Goal: Transaction & Acquisition: Purchase product/service

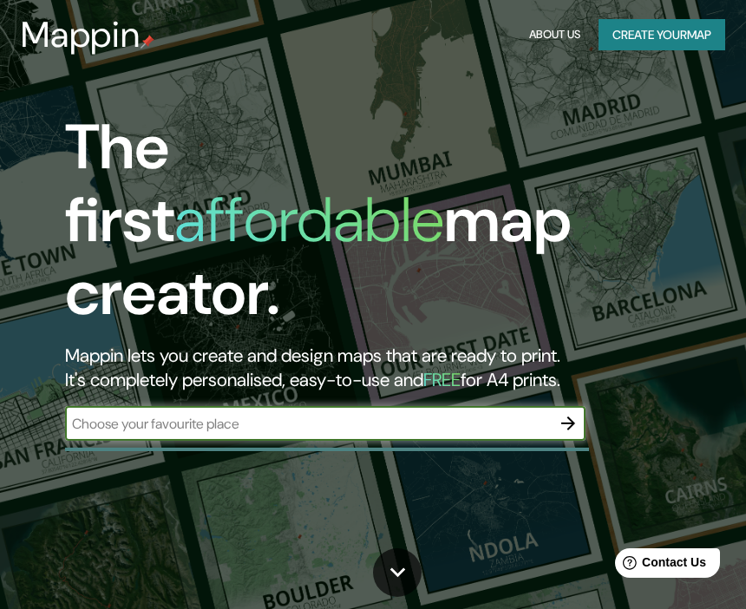
click at [94, 414] on input "text" at bounding box center [308, 424] width 486 height 20
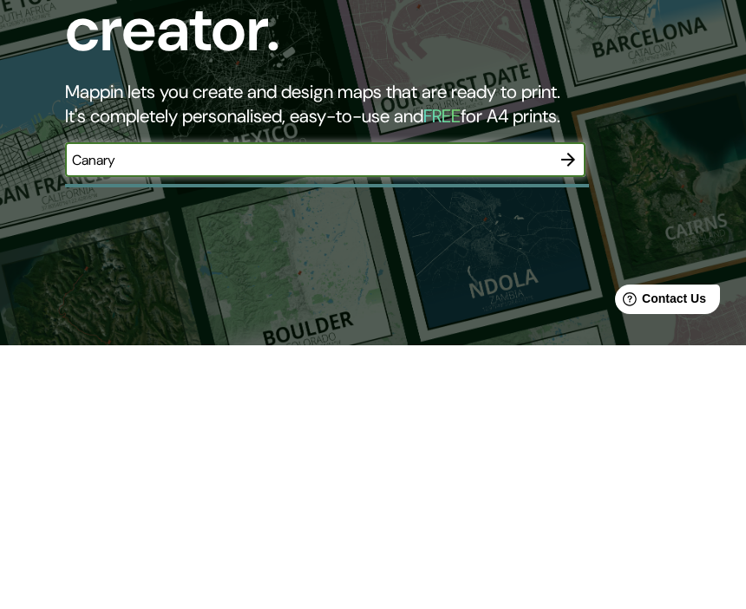
type input "Canary"
click at [644, 111] on div "The first affordable map creator. Mappin lets you create and design maps that a…" at bounding box center [363, 284] width 671 height 347
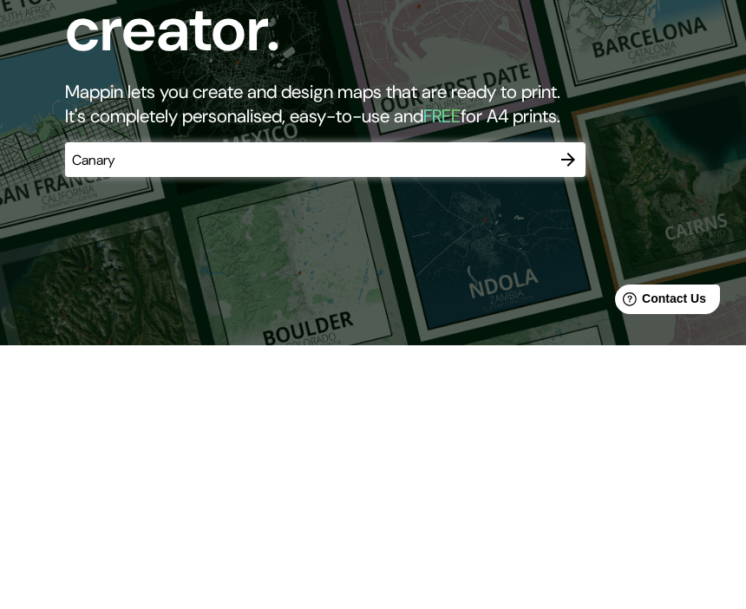
scroll to position [264, 0]
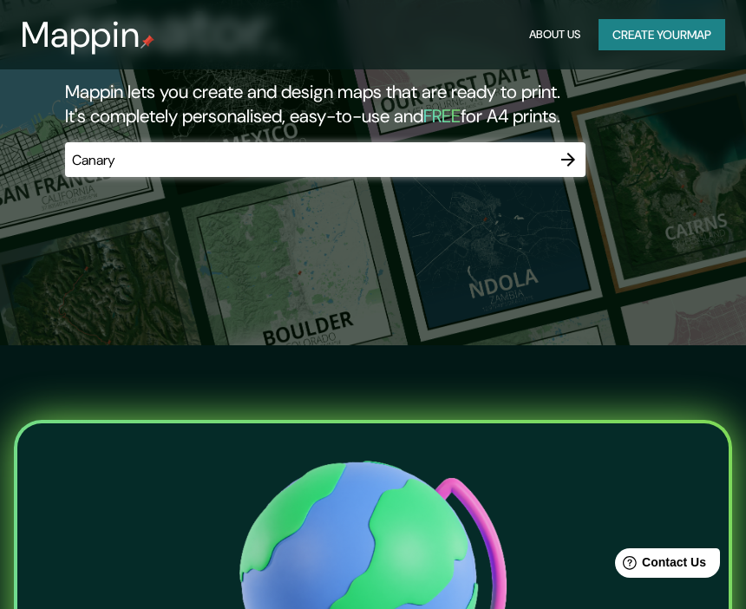
click at [566, 149] on icon "button" at bounding box center [567, 159] width 21 height 21
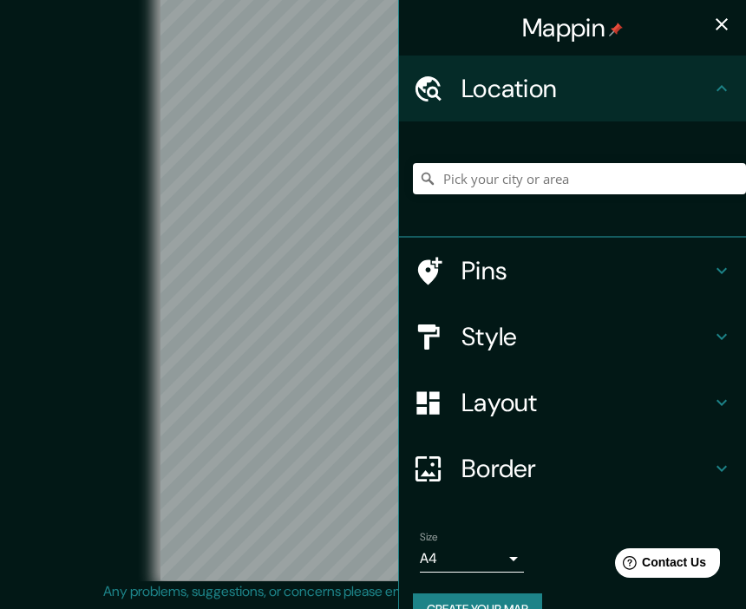
scroll to position [76, 0]
click at [557, 352] on div "Style" at bounding box center [572, 336] width 347 height 66
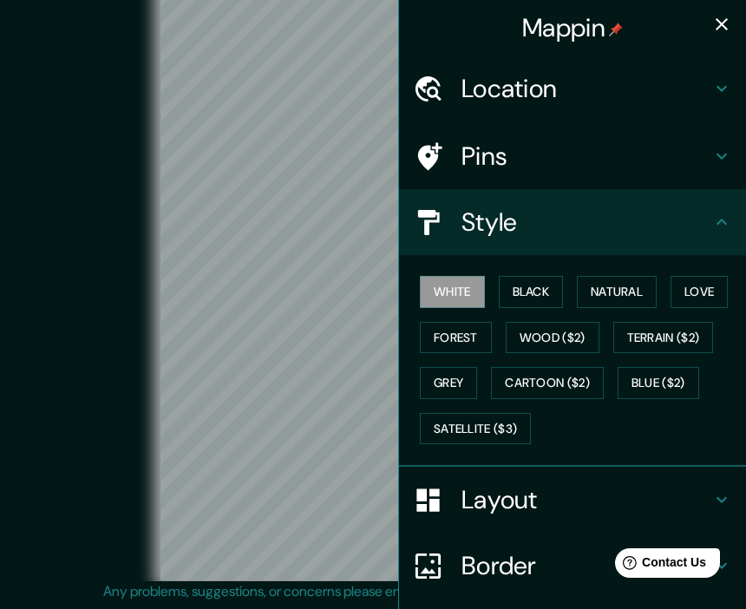
click at [716, 19] on icon "button" at bounding box center [721, 24] width 12 height 12
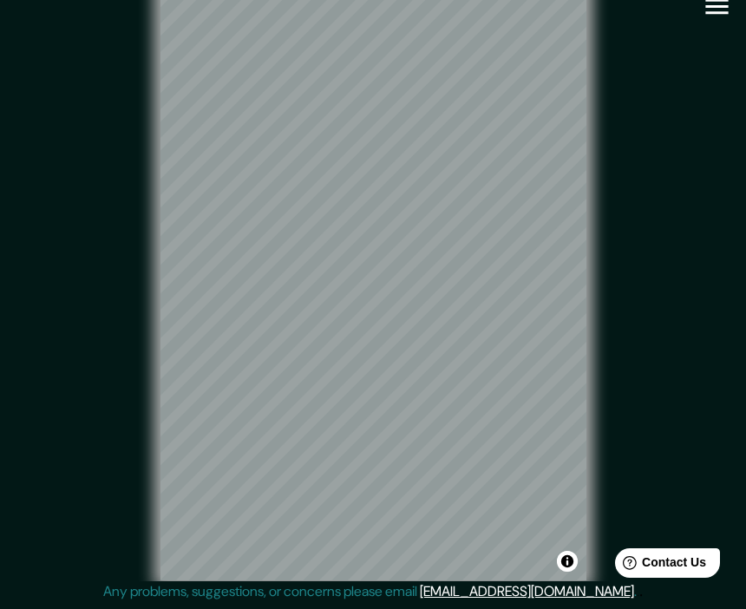
click at [666, 191] on div "© Mapbox © OpenStreetMap Improve this map" at bounding box center [372, 279] width 671 height 548
click at [624, 5] on div "© Mapbox © OpenStreetMap Improve this map" at bounding box center [372, 279] width 671 height 548
click at [616, 27] on div "© Mapbox © OpenStreetMap Improve this map" at bounding box center [372, 279] width 671 height 548
click at [665, 564] on span "Contact Us" at bounding box center [674, 562] width 64 height 14
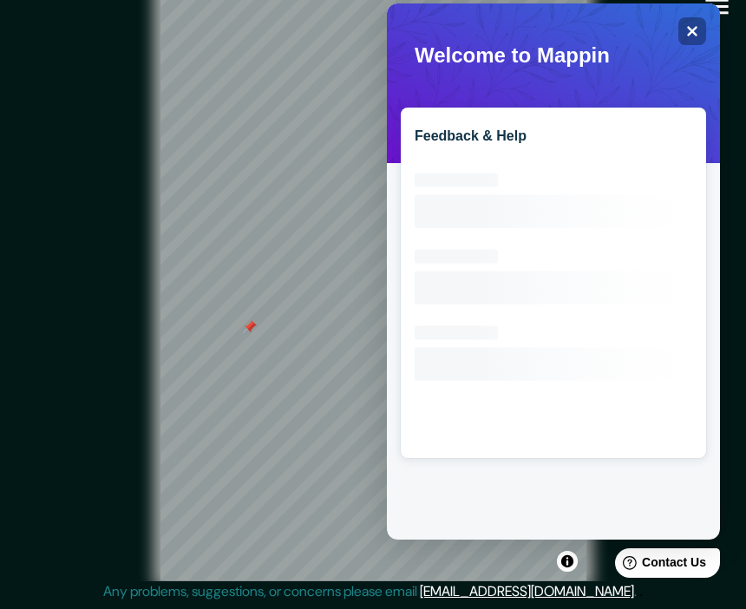
scroll to position [0, 0]
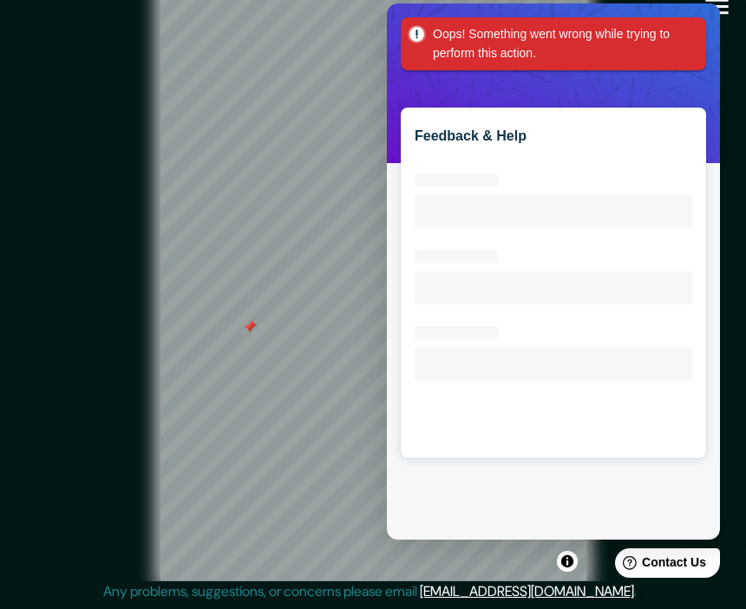
click at [701, 32] on div "Oops! Something went wrong while trying to perform this action." at bounding box center [553, 43] width 305 height 53
click at [703, 35] on div "Oops! Something went wrong while trying to perform this action." at bounding box center [553, 43] width 305 height 53
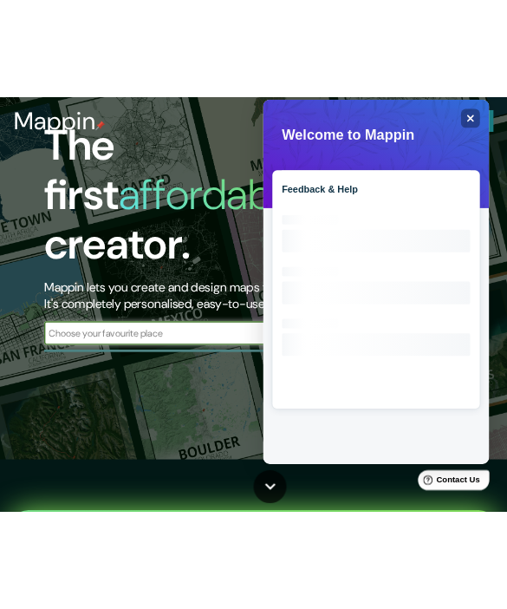
scroll to position [264, 0]
